Goal: Task Accomplishment & Management: Use online tool/utility

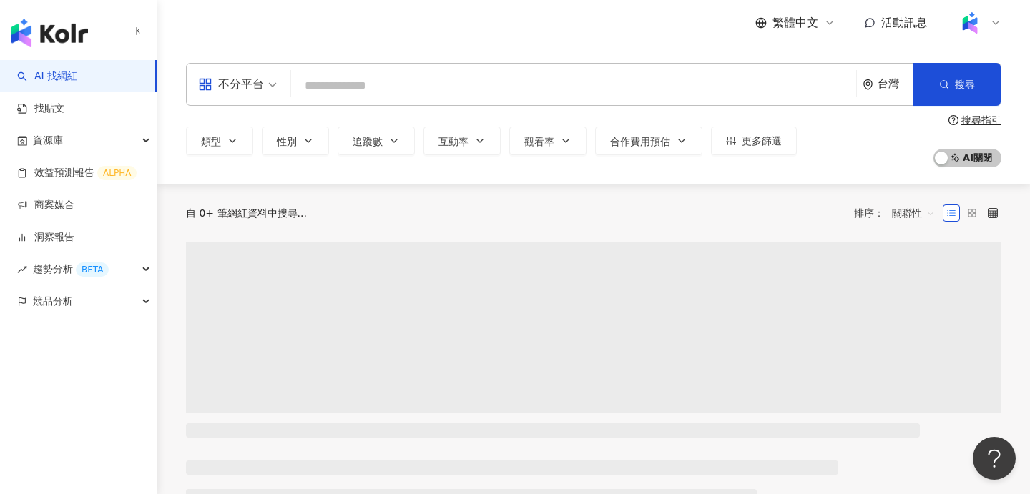
click at [435, 83] on input "search" at bounding box center [574, 85] width 554 height 27
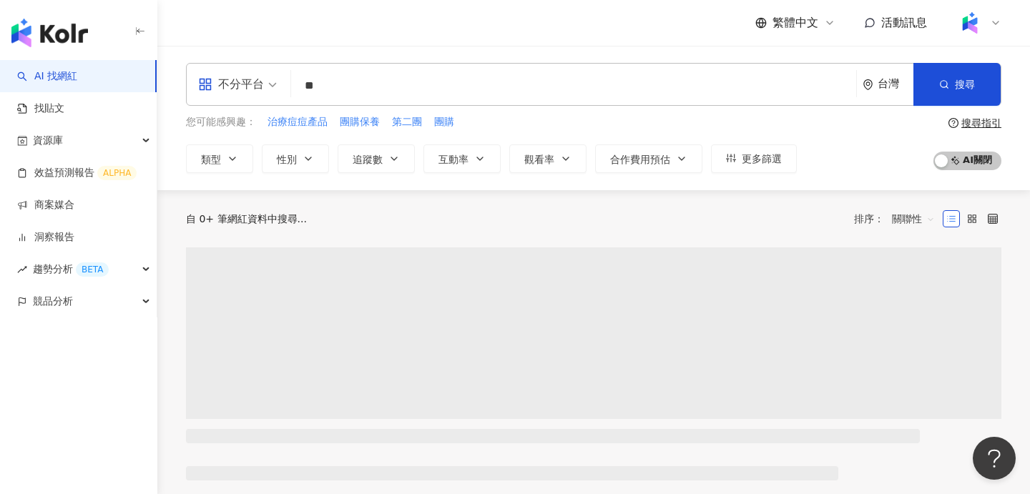
type input "**"
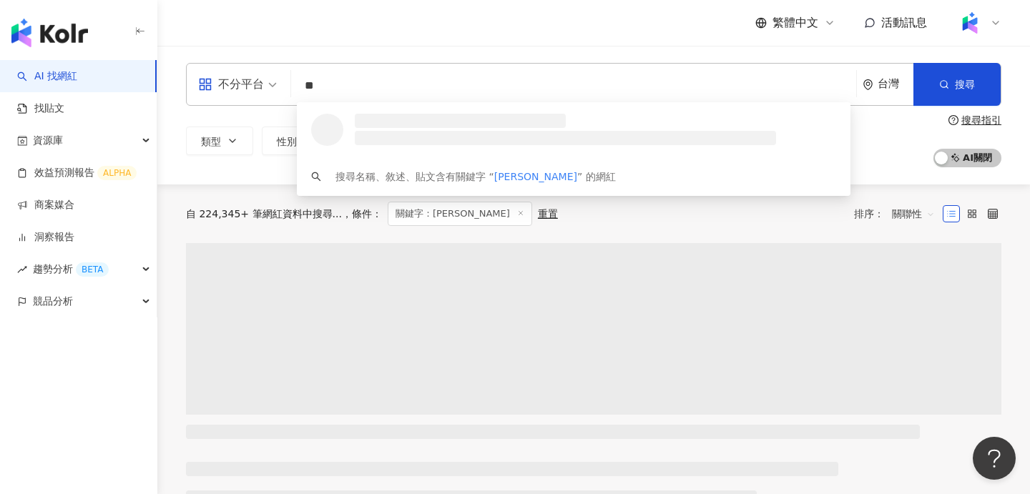
click at [436, 78] on input "**" at bounding box center [574, 85] width 554 height 27
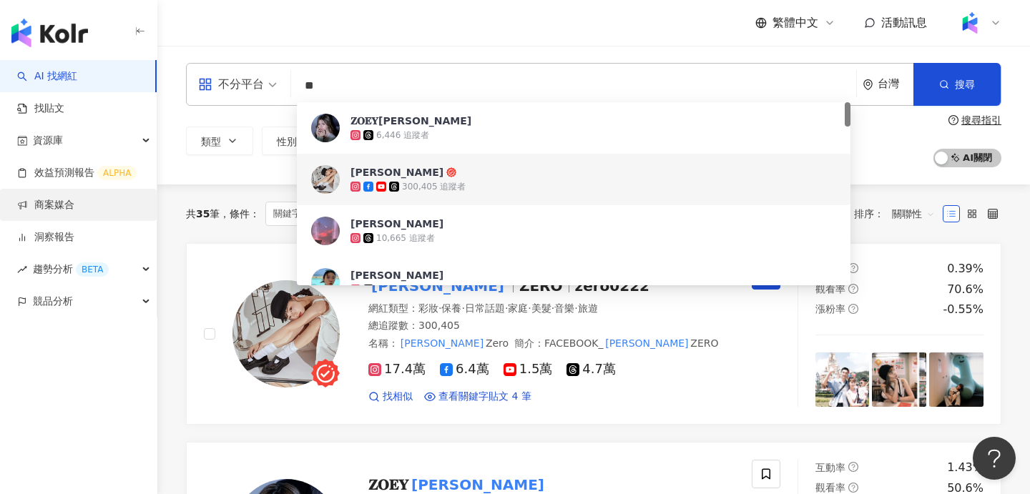
click at [74, 210] on link "商案媒合" at bounding box center [45, 205] width 57 height 14
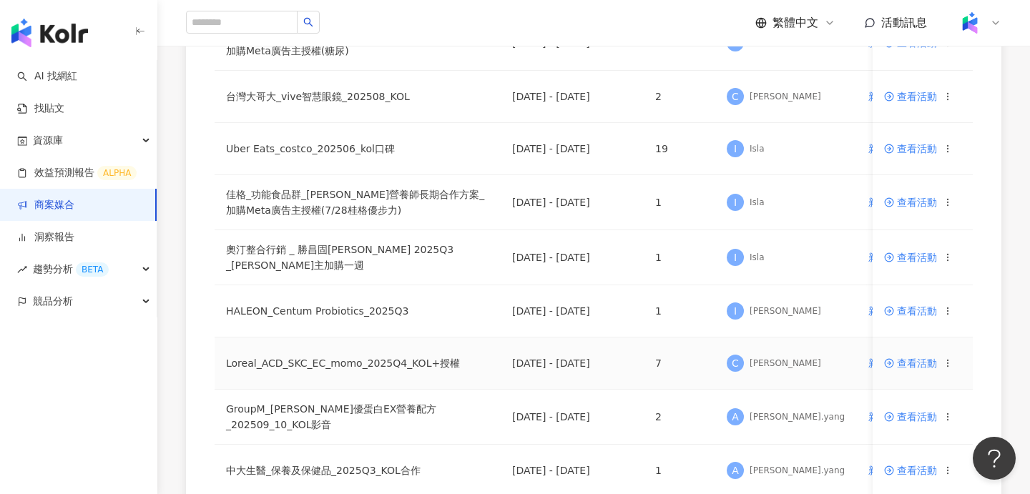
scroll to position [886, 0]
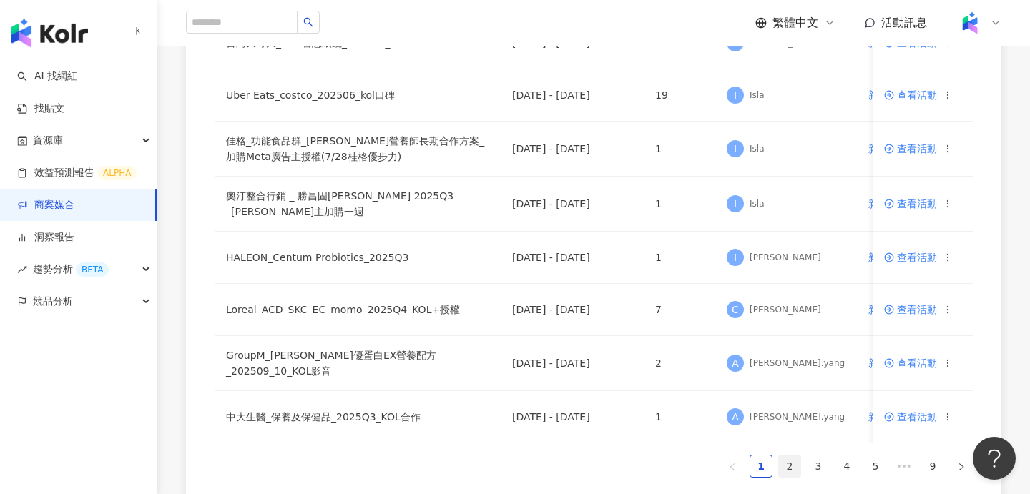
click at [782, 461] on link "2" at bounding box center [789, 466] width 21 height 21
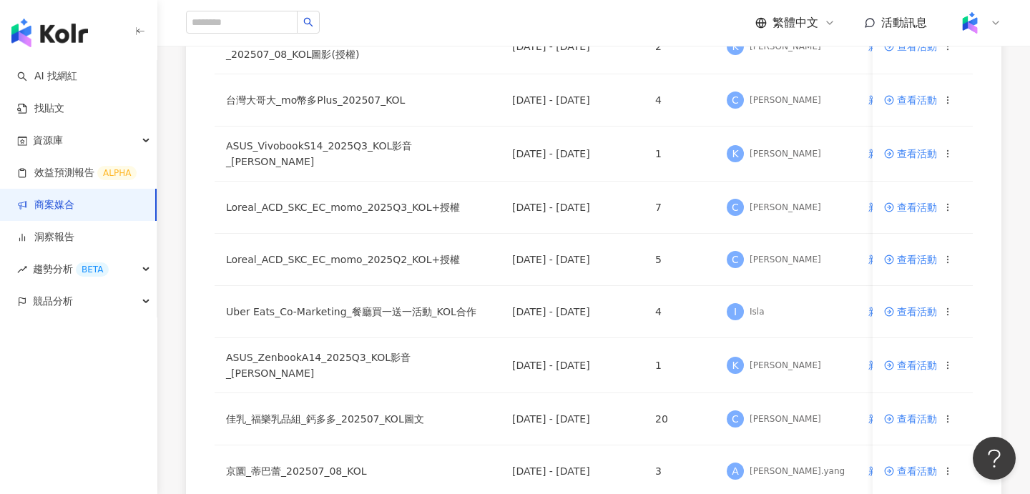
scroll to position [1043, 0]
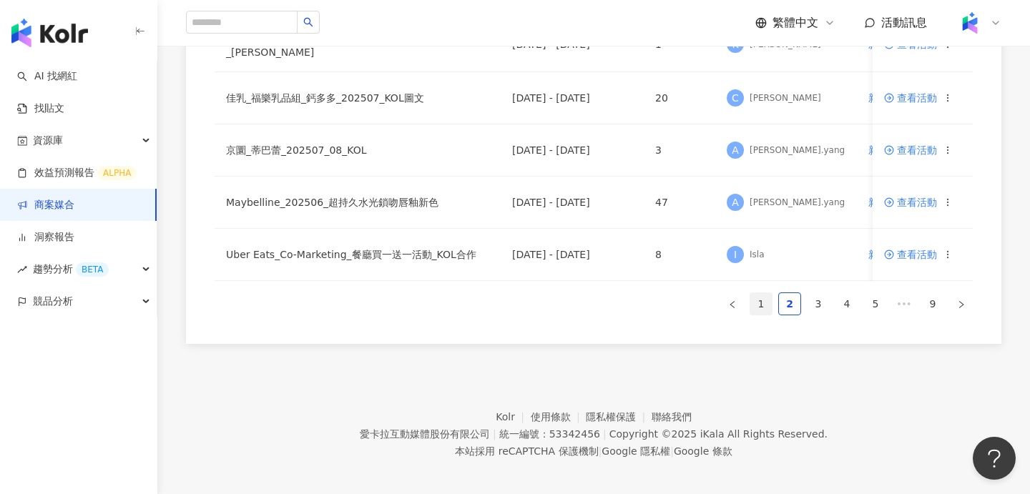
click at [761, 296] on link "1" at bounding box center [761, 303] width 21 height 21
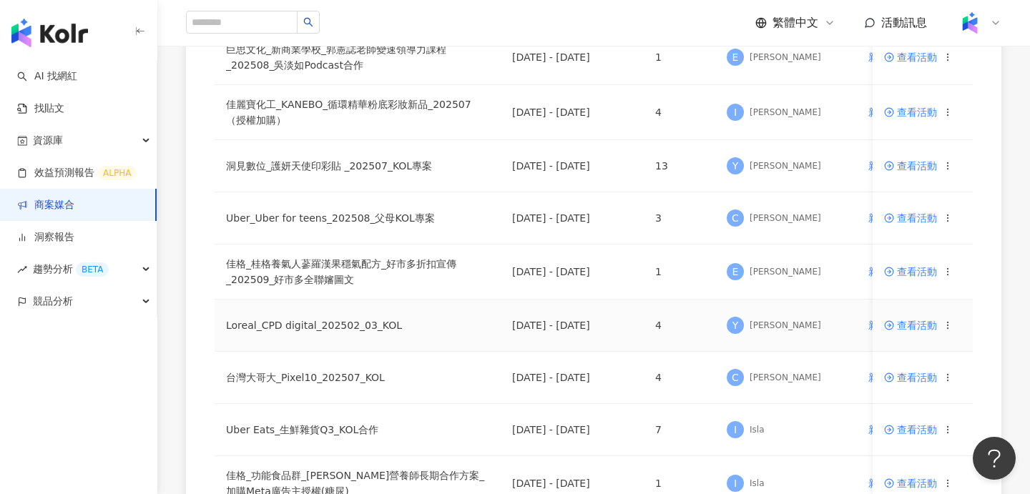
scroll to position [336, 0]
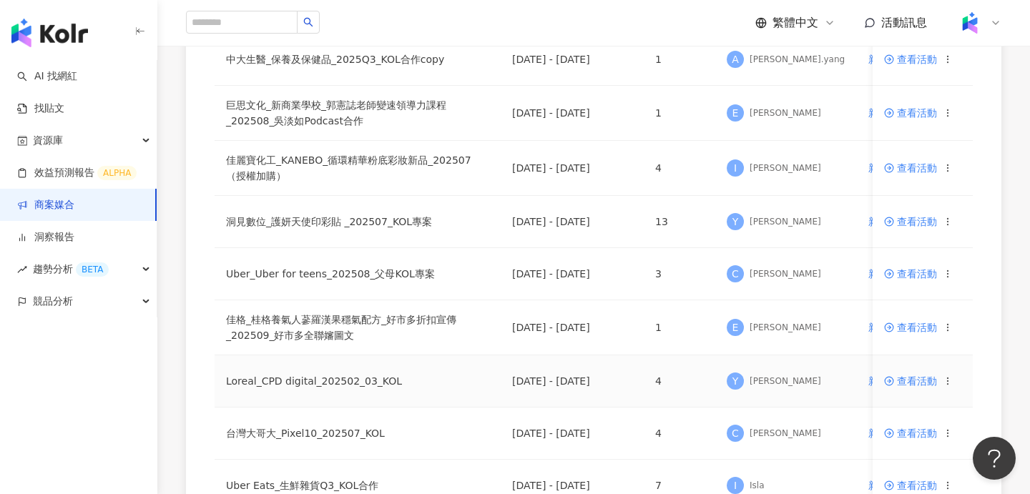
click at [905, 380] on span "查看活動" at bounding box center [910, 381] width 53 height 10
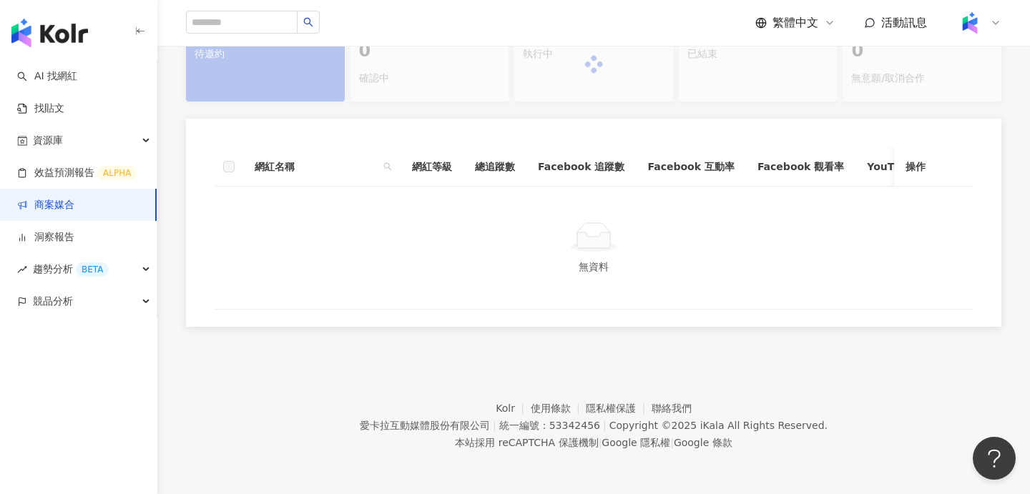
scroll to position [321, 0]
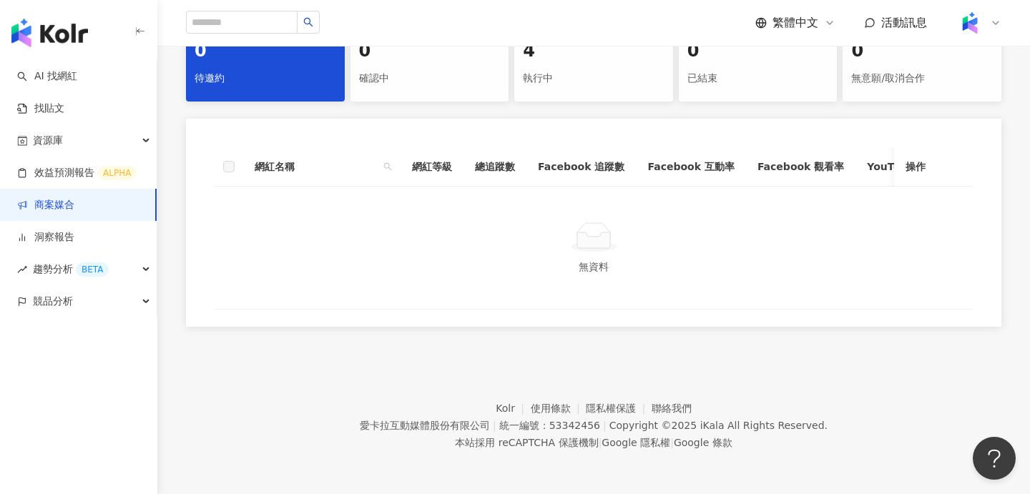
click at [573, 84] on div "執行中" at bounding box center [594, 79] width 142 height 24
